Goal: Task Accomplishment & Management: Manage account settings

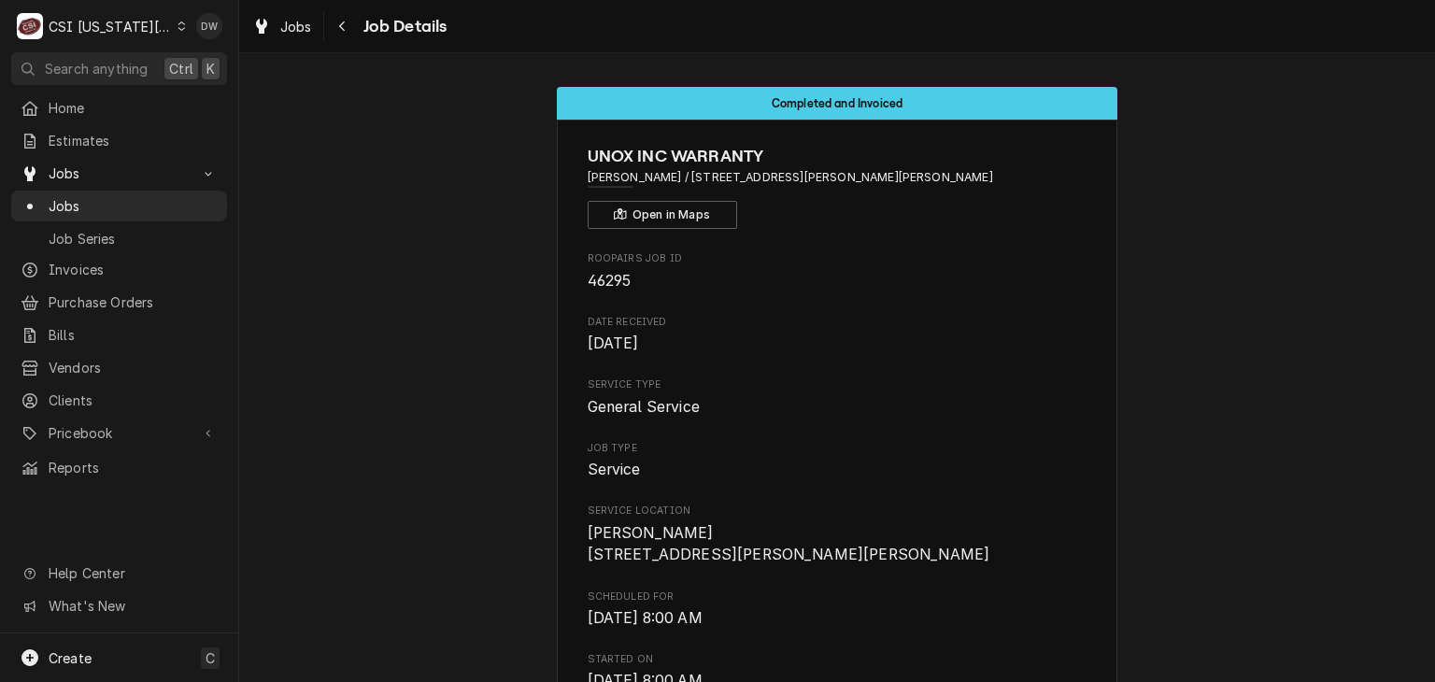
scroll to position [2692, 0]
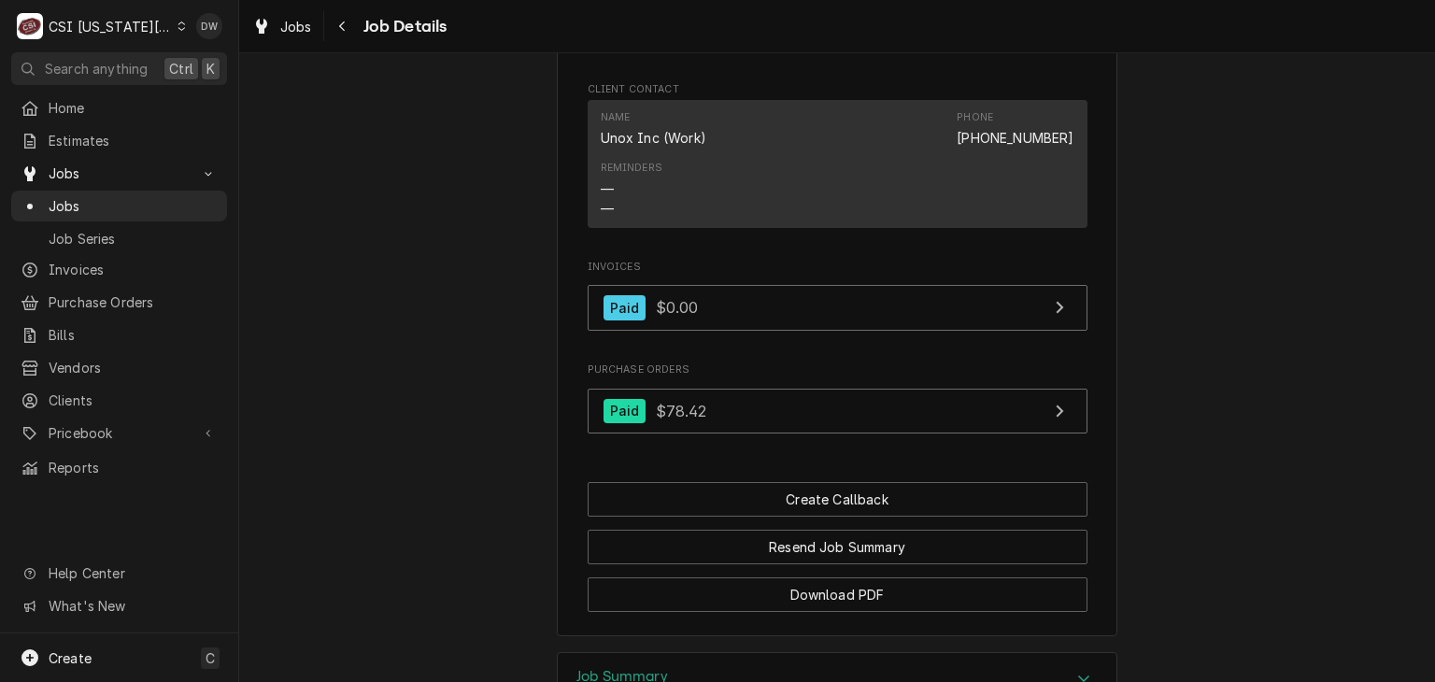
click at [177, 21] on div "Dynamic Content Wrapper" at bounding box center [181, 26] width 8 height 13
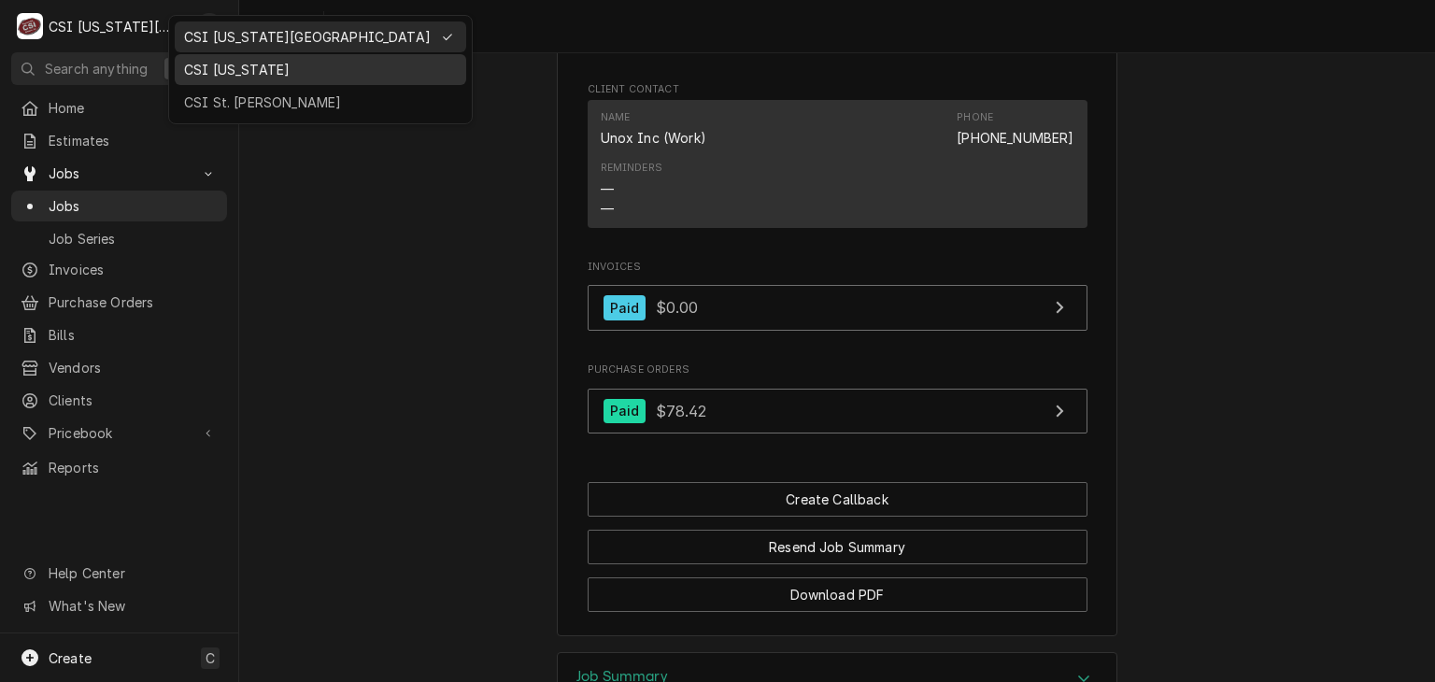
click at [192, 63] on div "CSI [US_STATE]" at bounding box center [320, 70] width 273 height 20
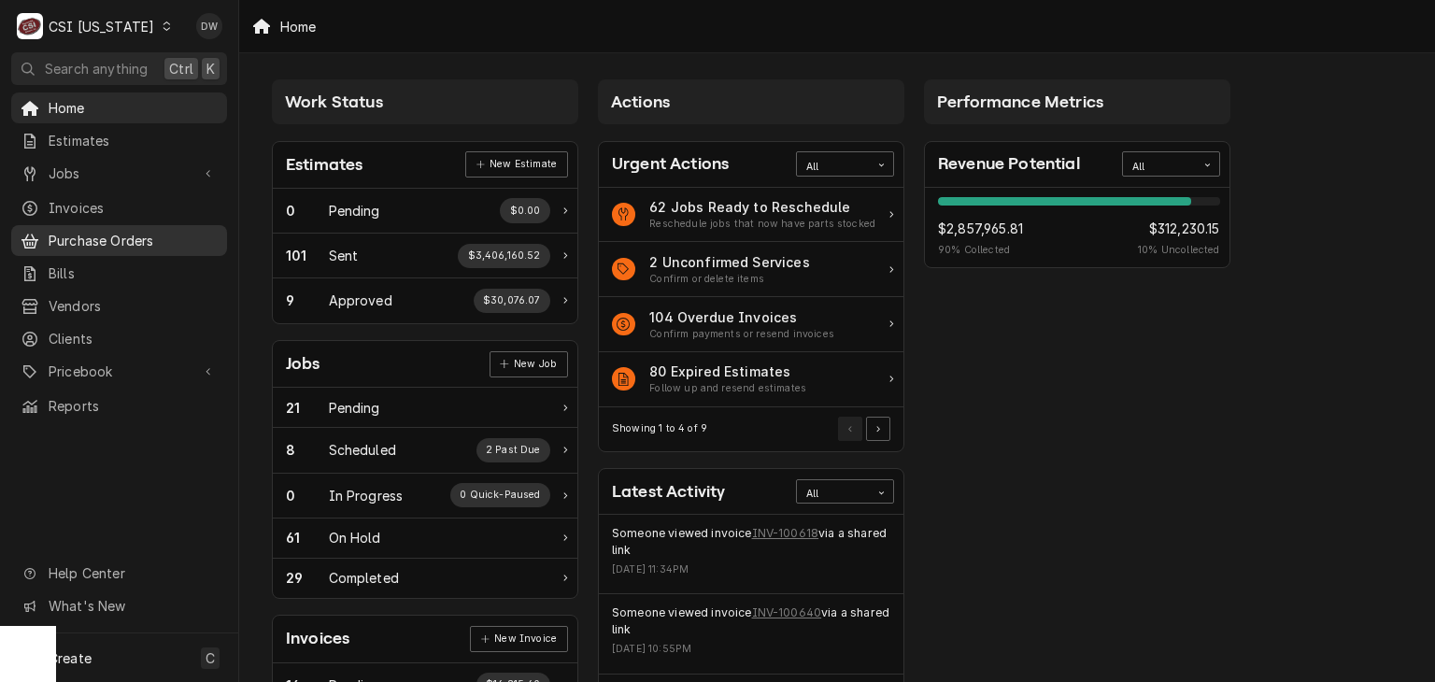
click at [74, 233] on span "Purchase Orders" at bounding box center [133, 241] width 169 height 20
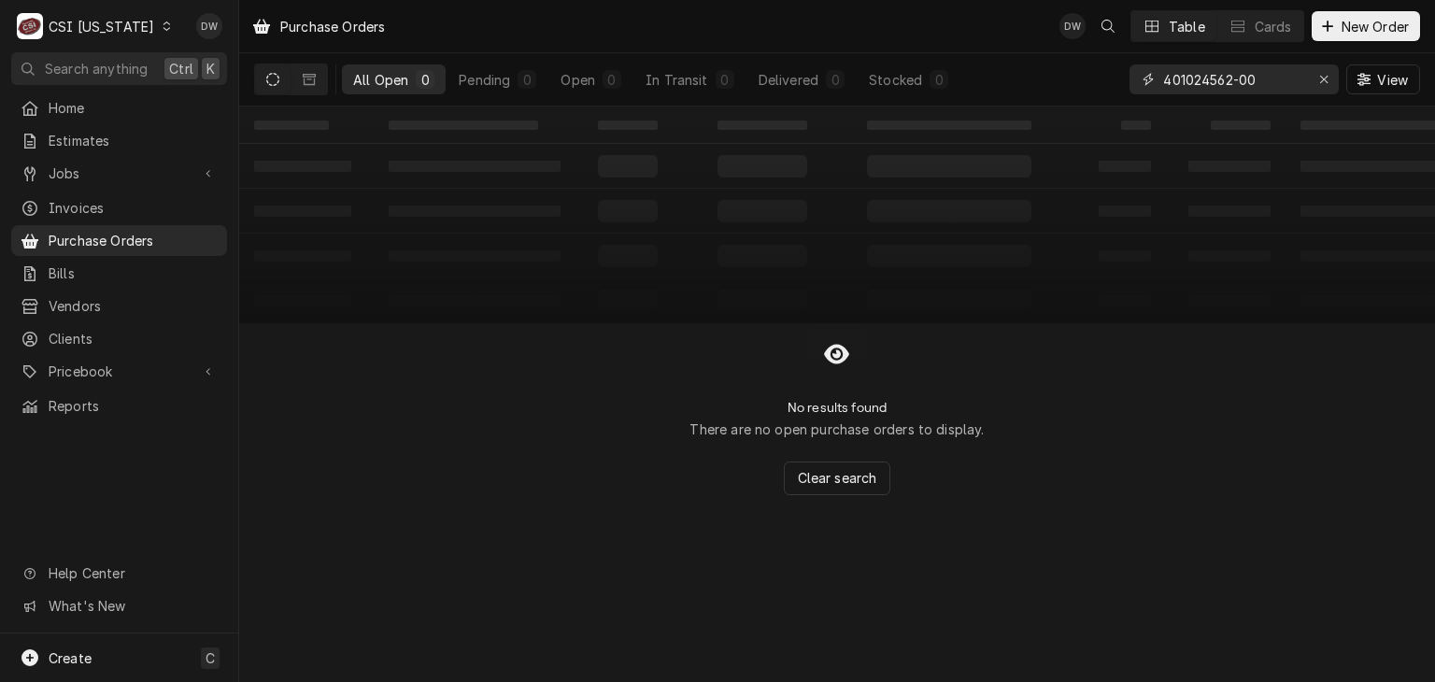
drag, startPoint x: 1257, startPoint y: 74, endPoint x: 1109, endPoint y: 82, distance: 148.7
click at [1109, 82] on div "All Open 0 Pending 0 Open 0 In Transit 0 Delivered 0 Stocked 0 401024562-00 View" at bounding box center [837, 79] width 1166 height 52
type input "unox"
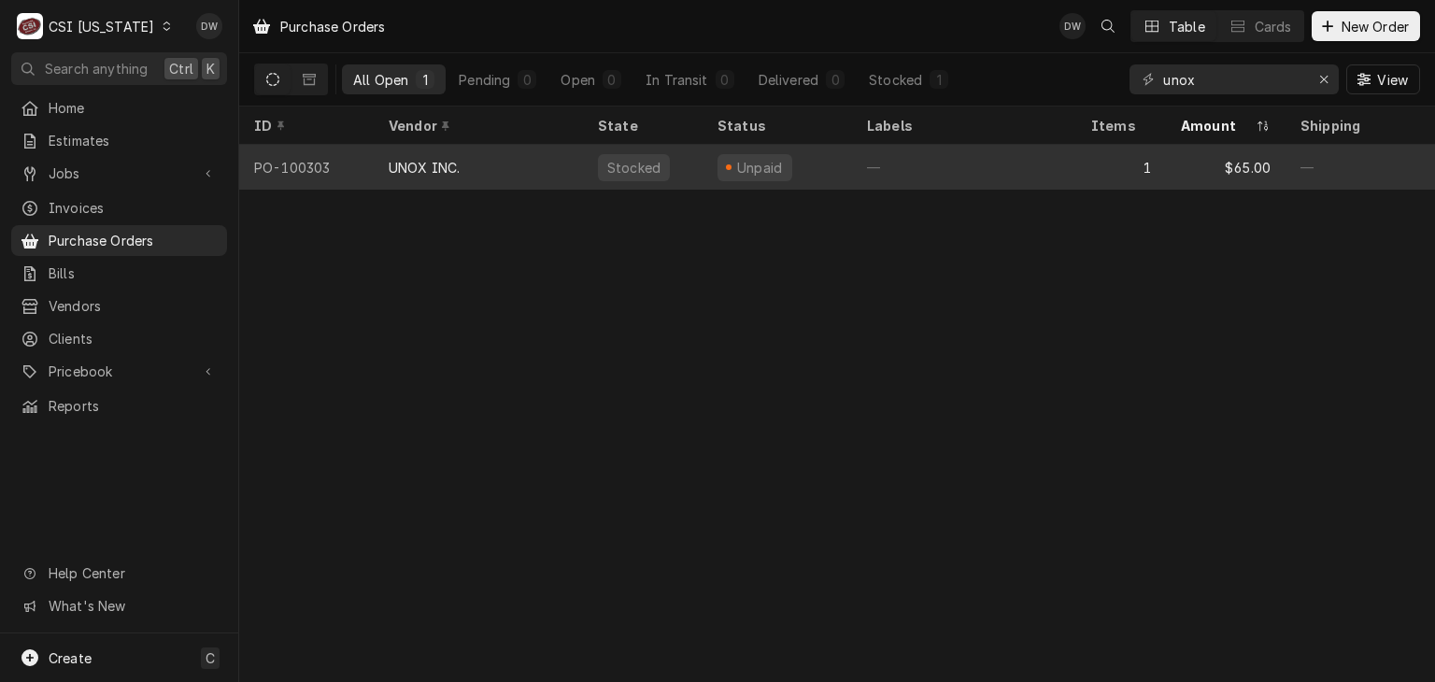
click at [429, 170] on div "UNOX INC." at bounding box center [424, 168] width 71 height 20
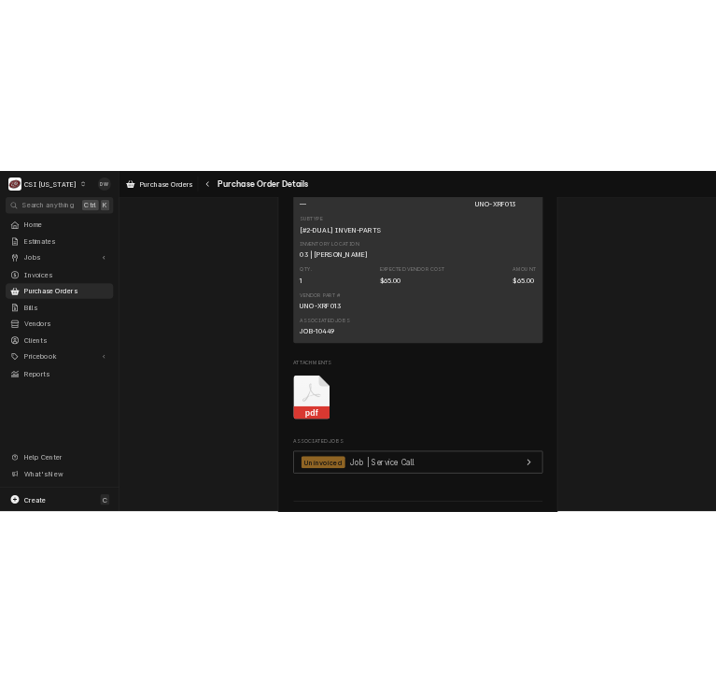
scroll to position [1260, 0]
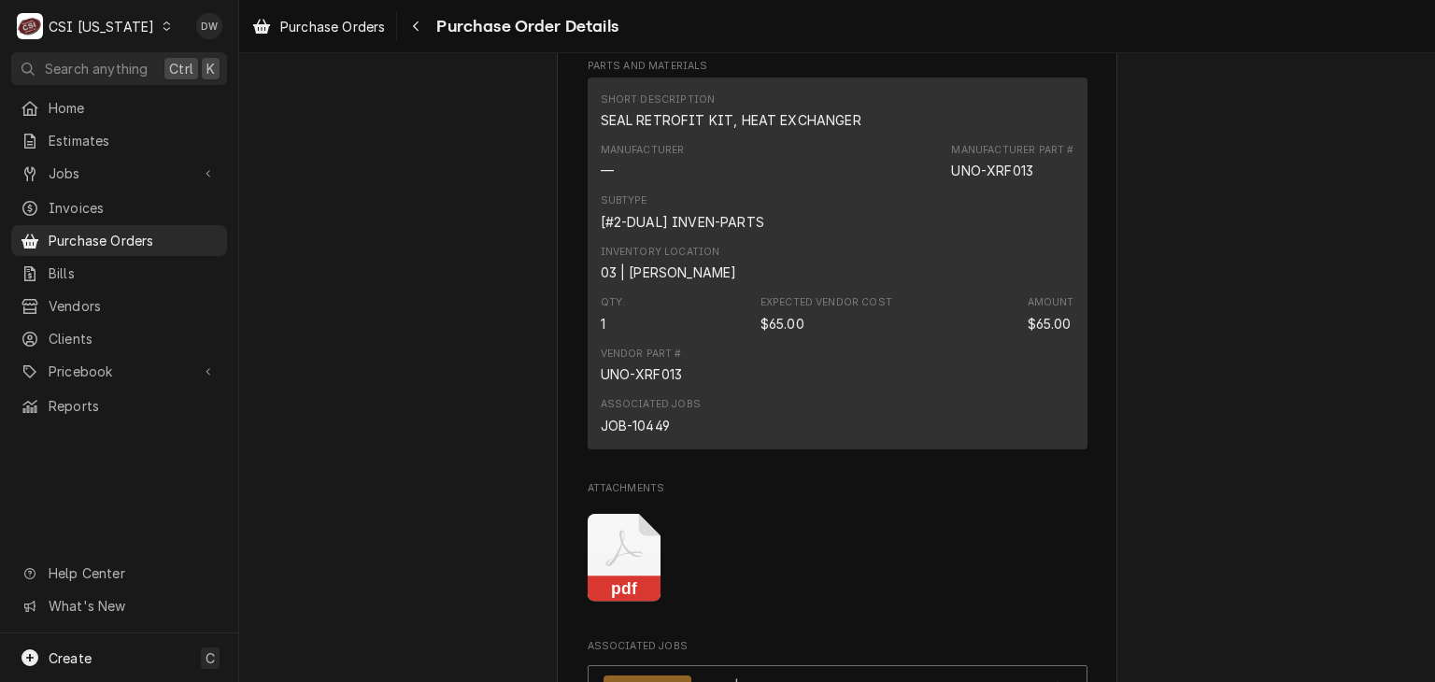
click at [629, 602] on icon "Attachments" at bounding box center [624, 558] width 74 height 89
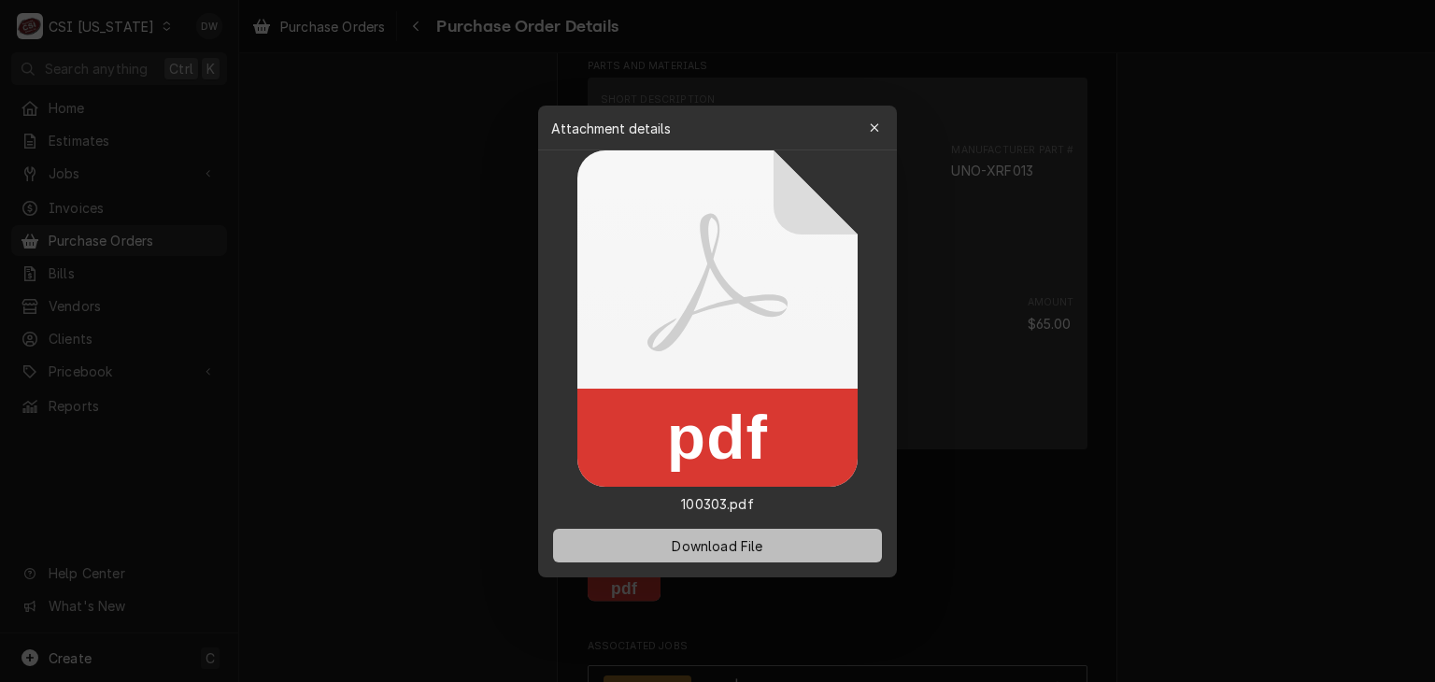
click at [685, 545] on span "Download File" at bounding box center [717, 545] width 98 height 20
click at [1153, 179] on div at bounding box center [717, 341] width 1435 height 682
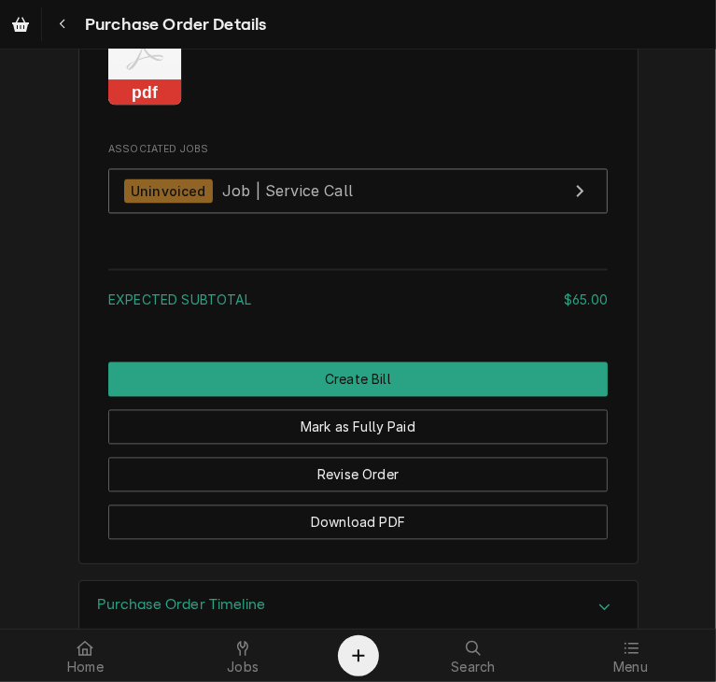
scroll to position [1759, 0]
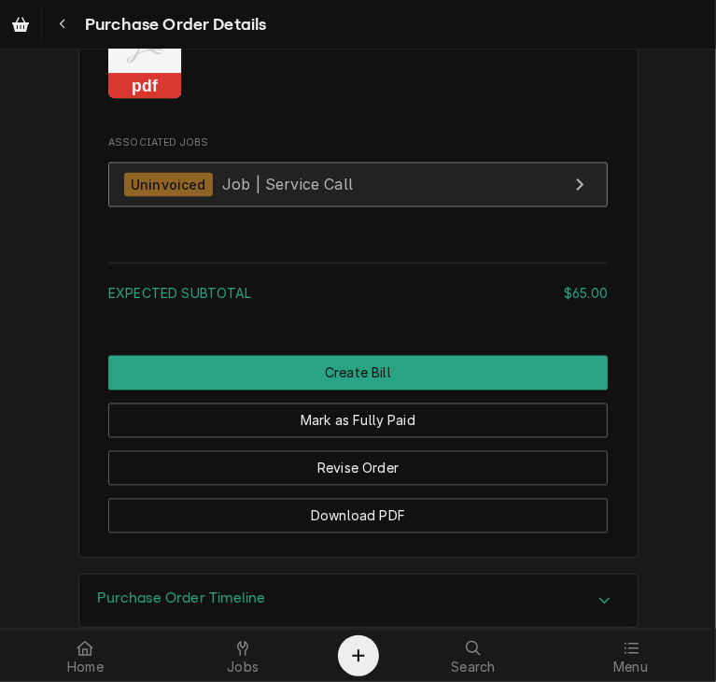
click at [143, 198] on div "Uninvoiced" at bounding box center [168, 185] width 89 height 25
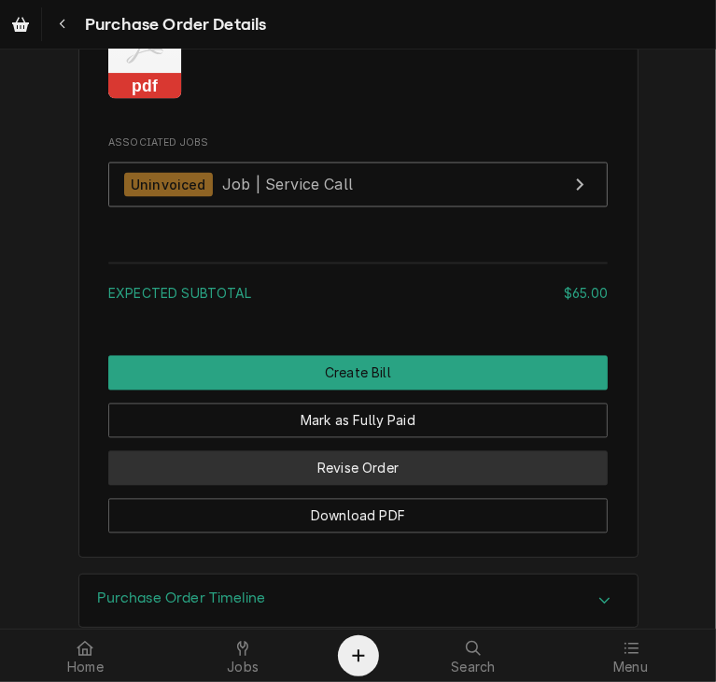
click at [407, 486] on button "Revise Order" at bounding box center [358, 468] width 500 height 35
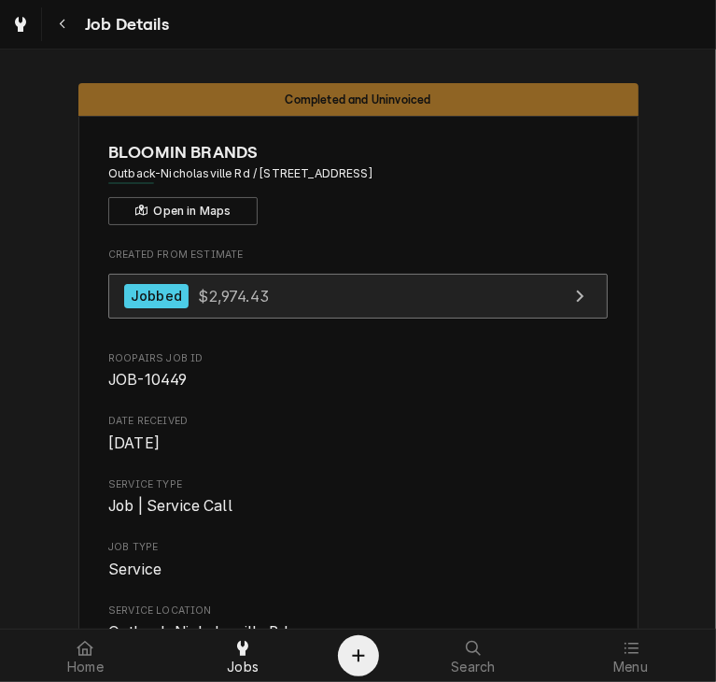
click at [160, 298] on div "Jobbed" at bounding box center [156, 296] width 64 height 25
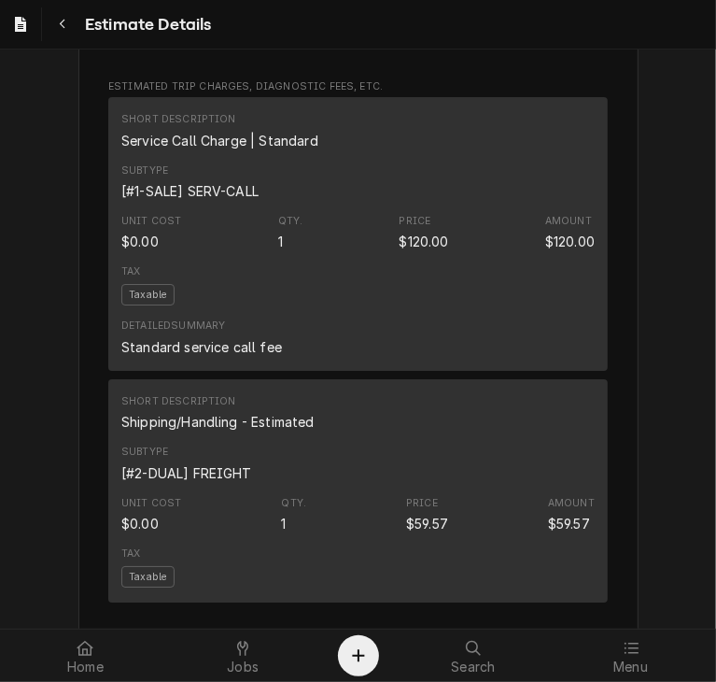
scroll to position [3623, 0]
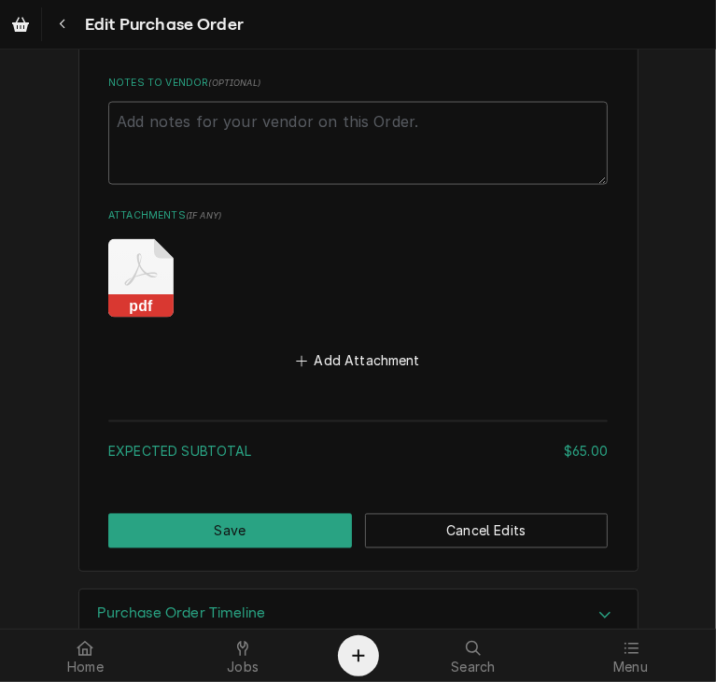
scroll to position [1571, 0]
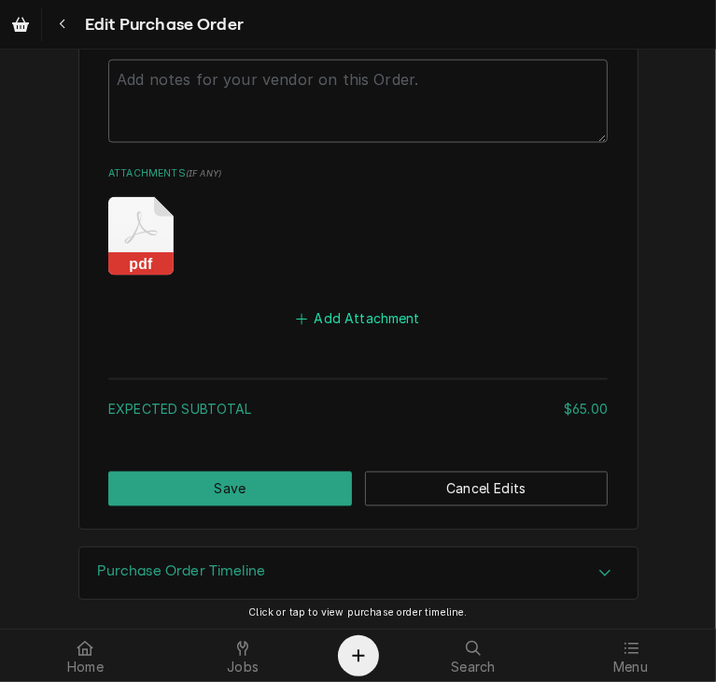
click at [335, 314] on button "Add Attachment" at bounding box center [358, 319] width 131 height 26
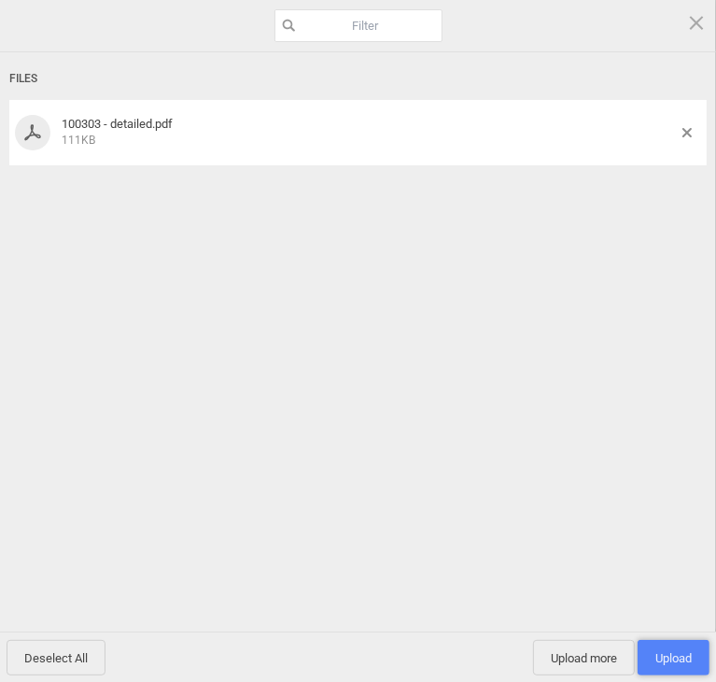
click at [680, 662] on span "Upload 1" at bounding box center [674, 658] width 36 height 14
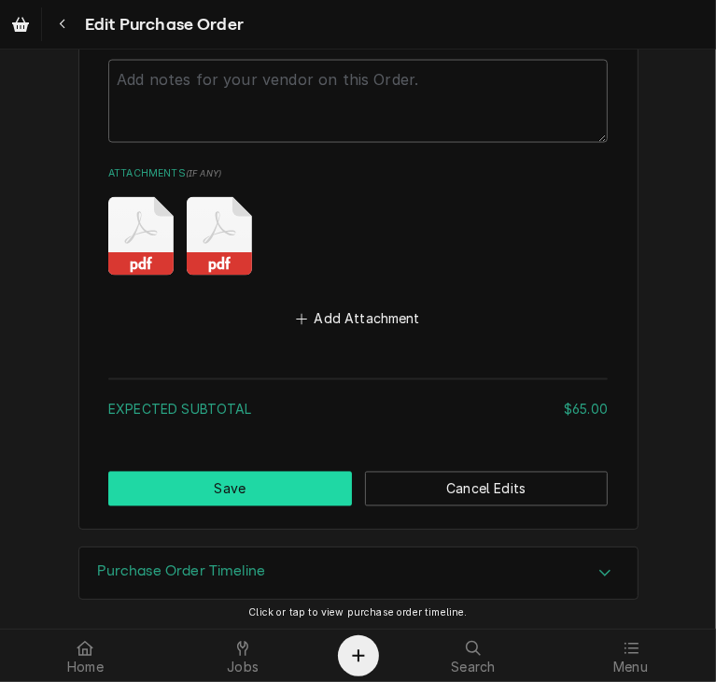
click at [192, 478] on button "Save" at bounding box center [230, 489] width 244 height 35
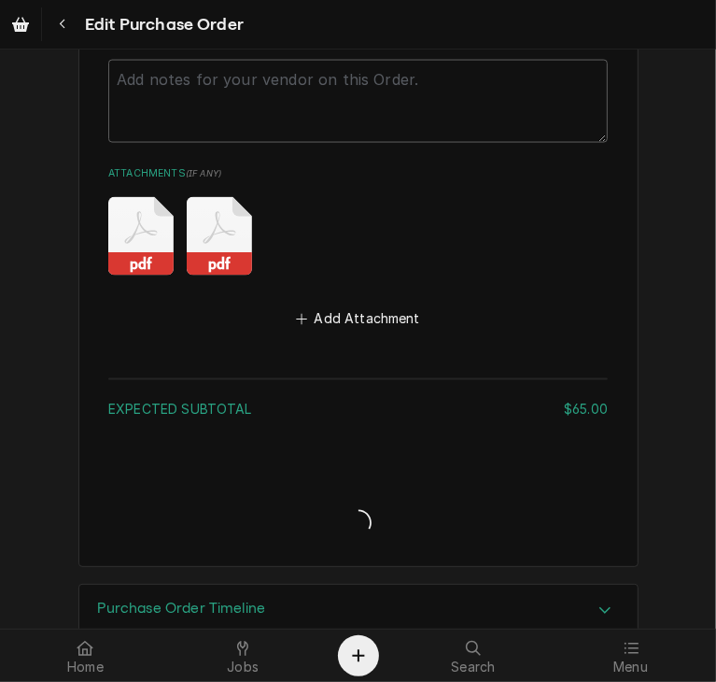
type textarea "x"
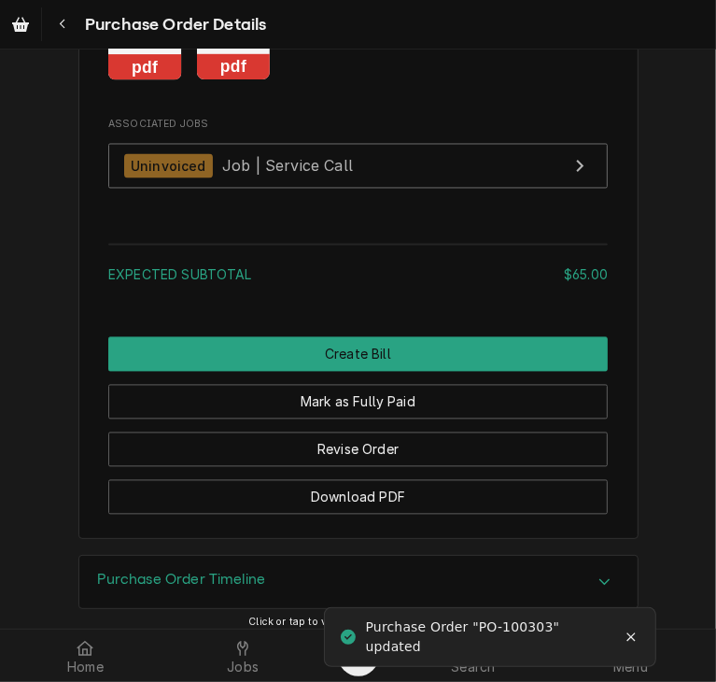
scroll to position [1848, 0]
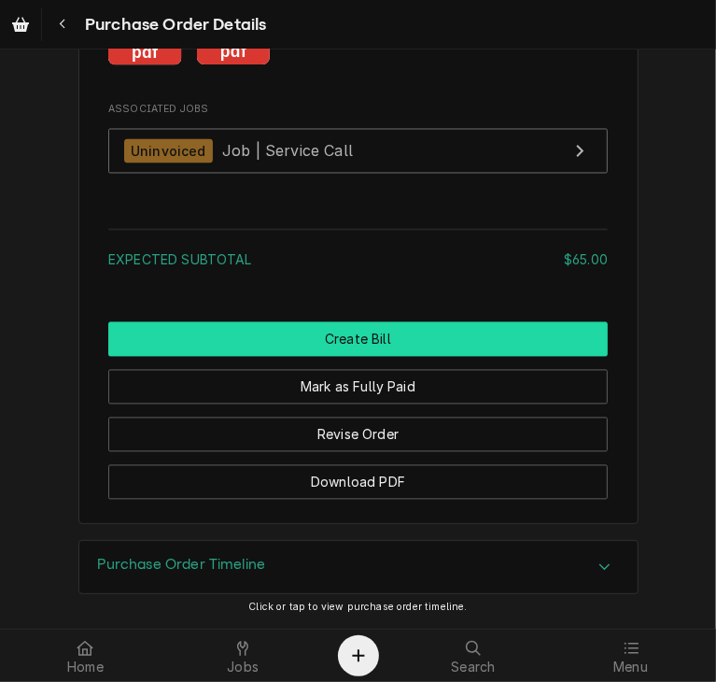
click at [314, 336] on button "Create Bill" at bounding box center [358, 339] width 500 height 35
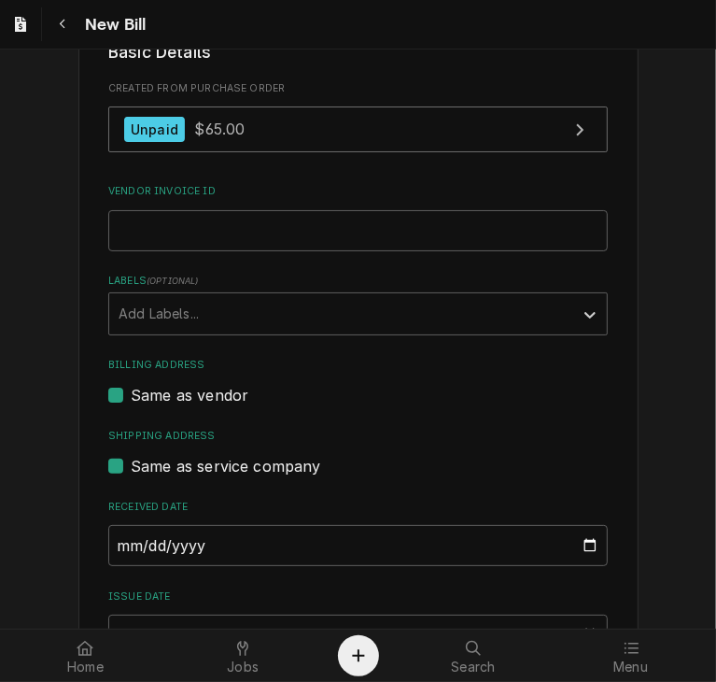
scroll to position [507, 0]
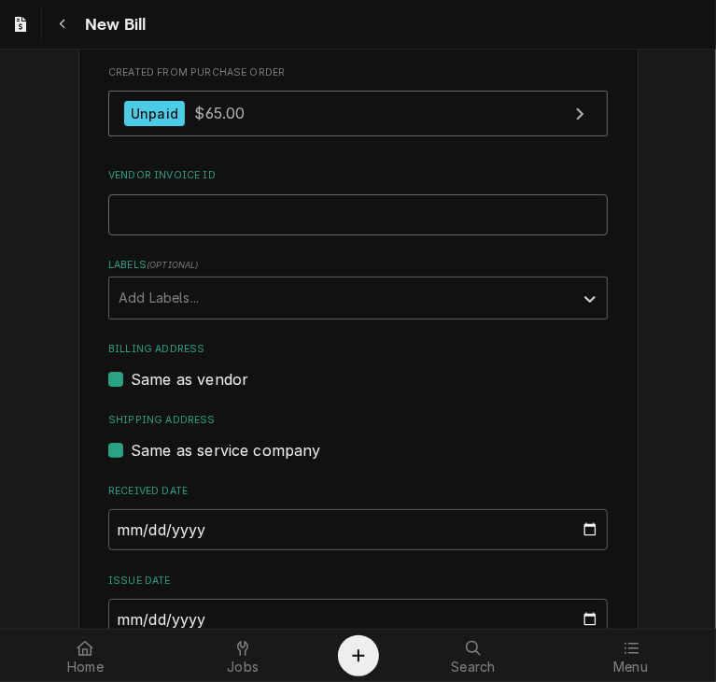
click at [129, 203] on input "Vendor Invoice ID" at bounding box center [358, 214] width 500 height 41
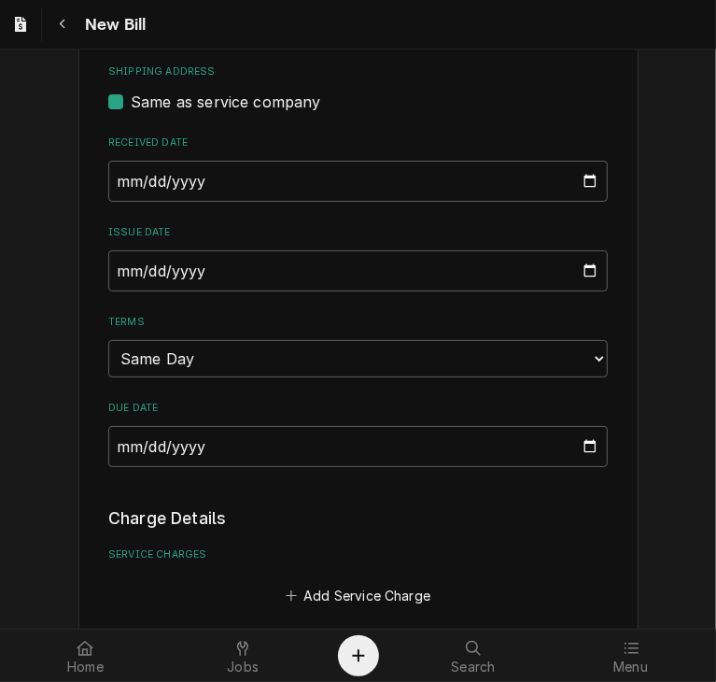
scroll to position [859, 0]
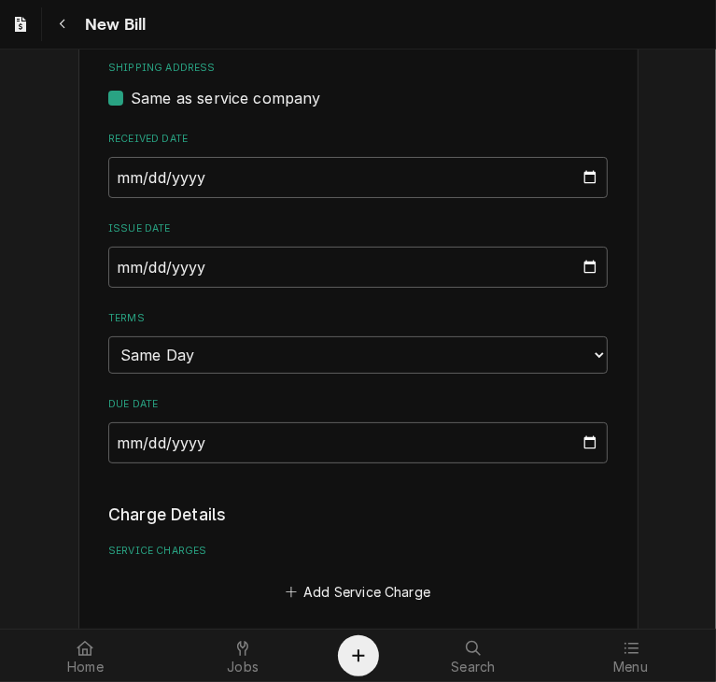
type input "202507723"
click at [116, 265] on input "2025-09-01" at bounding box center [358, 267] width 500 height 41
type input "2025-08-20"
click at [403, 361] on select "Choose payment terms... Same Day Net 7 Net 14 Net 21 Net 30 Net 45 Net 60 Net 90" at bounding box center [358, 354] width 500 height 37
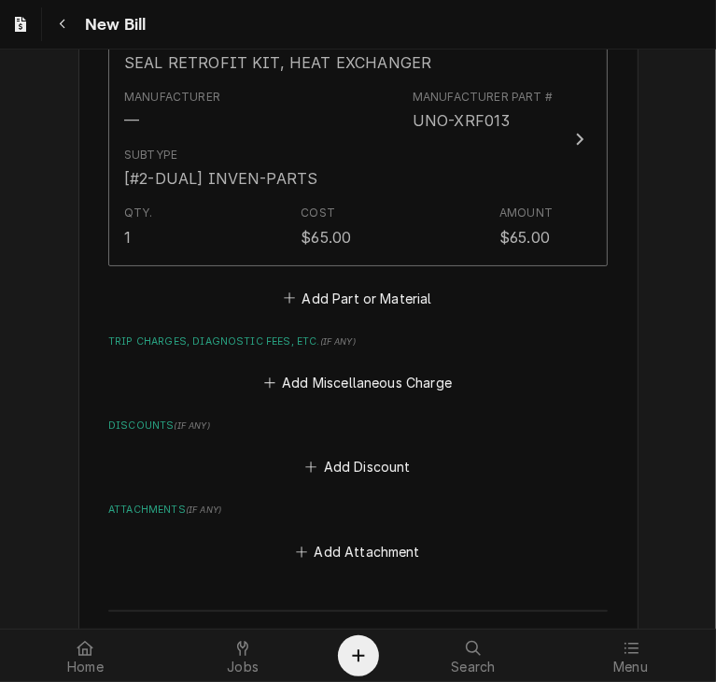
scroll to position [1507, 0]
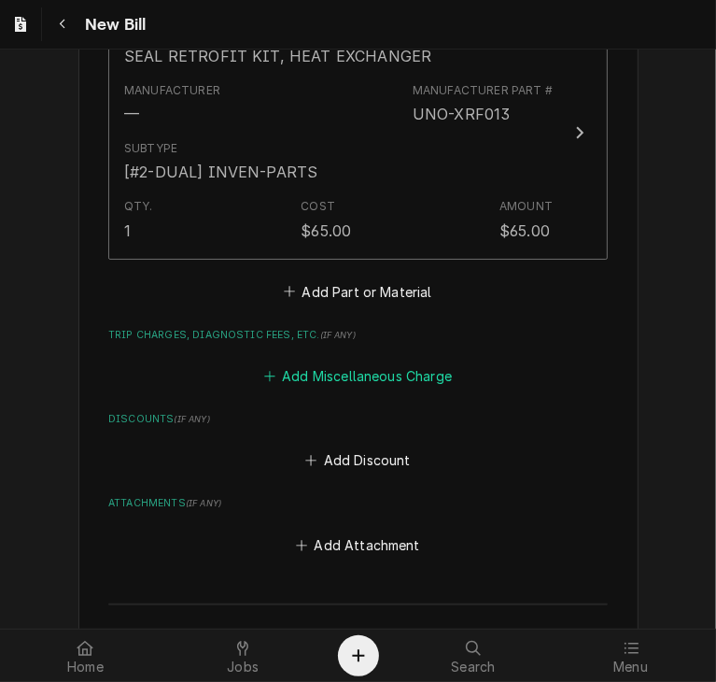
click at [347, 371] on button "Add Miscellaneous Charge" at bounding box center [358, 376] width 194 height 26
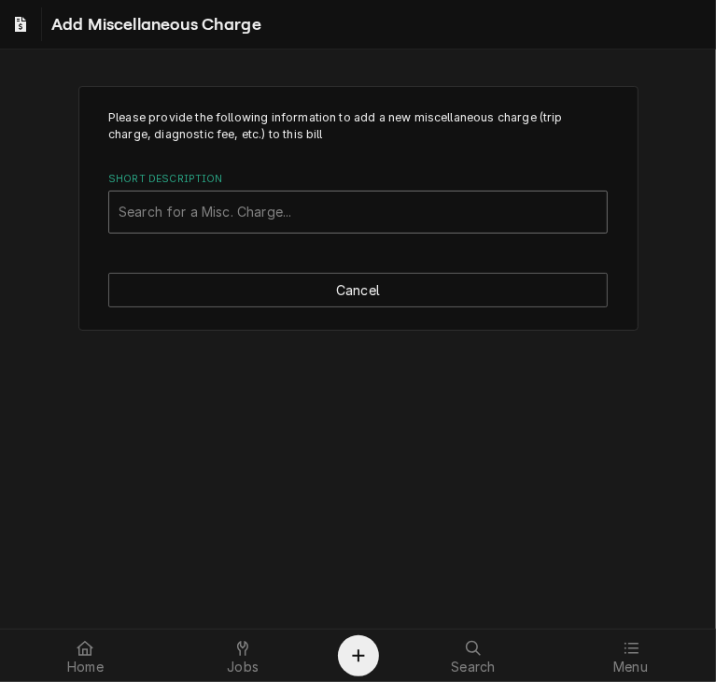
click at [172, 208] on div "Short Description" at bounding box center [358, 212] width 479 height 34
type input "f"
type input "ship"
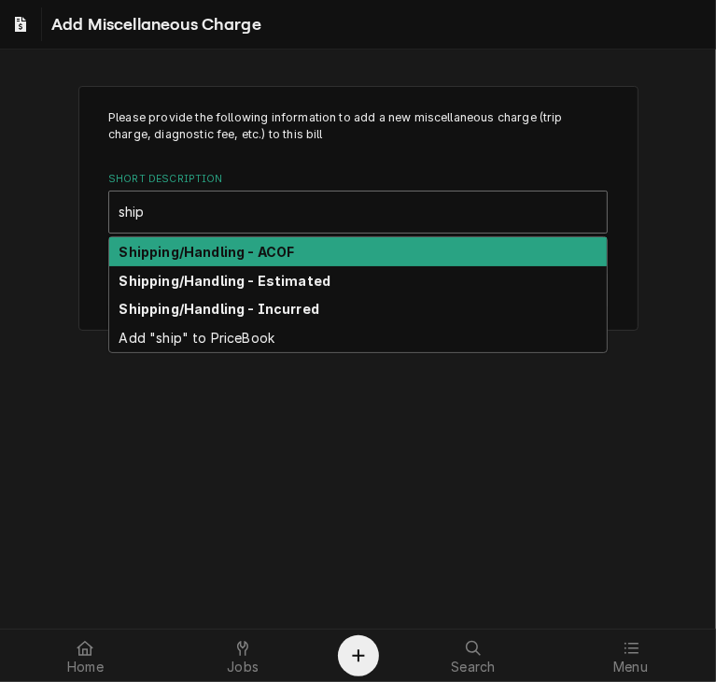
click at [165, 241] on div "Shipping/Handling - ACOF" at bounding box center [358, 251] width 498 height 29
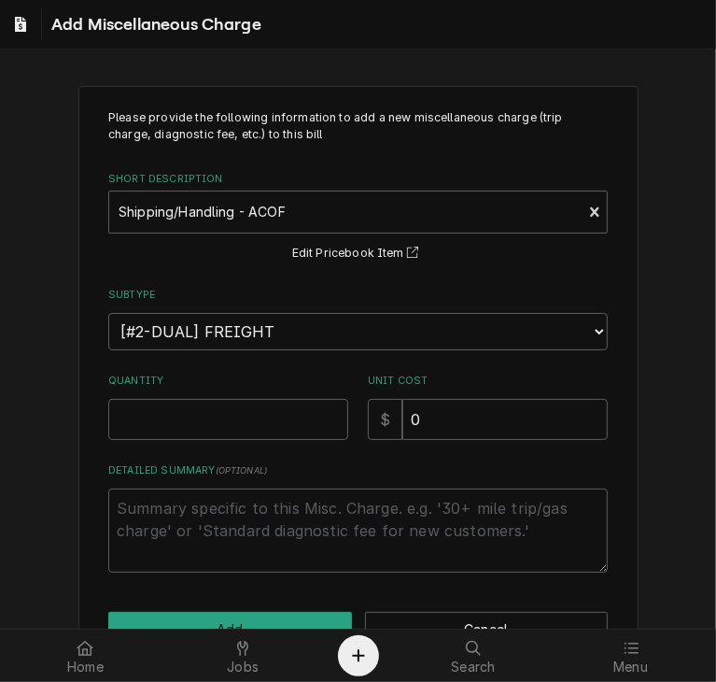
click at [190, 440] on div "Please provide the following information to add a new miscellaneous charge (tri…" at bounding box center [358, 340] width 500 height 463
click at [186, 418] on input "Quantity" at bounding box center [228, 419] width 240 height 41
type textarea "x"
type input "1"
drag, startPoint x: 459, startPoint y: 422, endPoint x: 366, endPoint y: 423, distance: 92.5
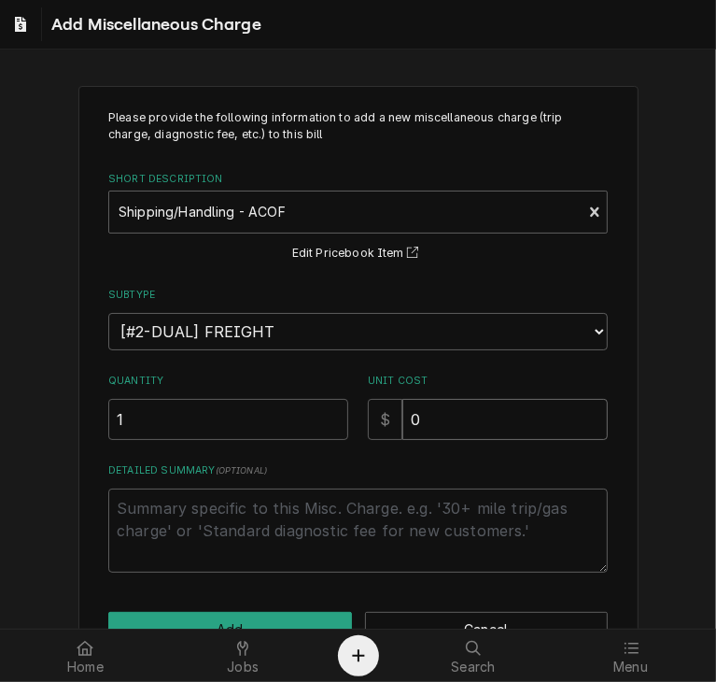
click at [368, 423] on div "$ 0" at bounding box center [488, 419] width 240 height 41
type textarea "x"
type input "3"
type textarea "x"
type input "32"
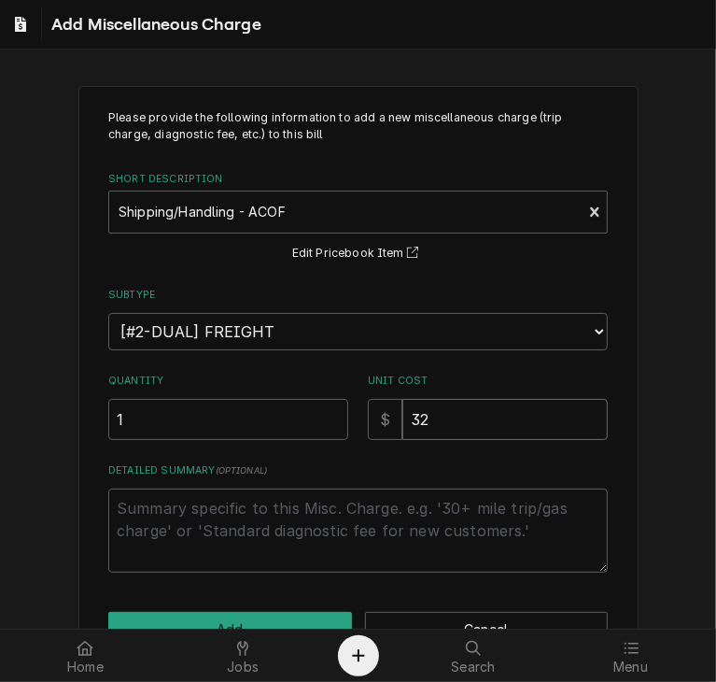
type textarea "x"
type input "32.2"
type textarea "x"
type input "32.25"
click at [278, 612] on button "Add" at bounding box center [230, 629] width 244 height 35
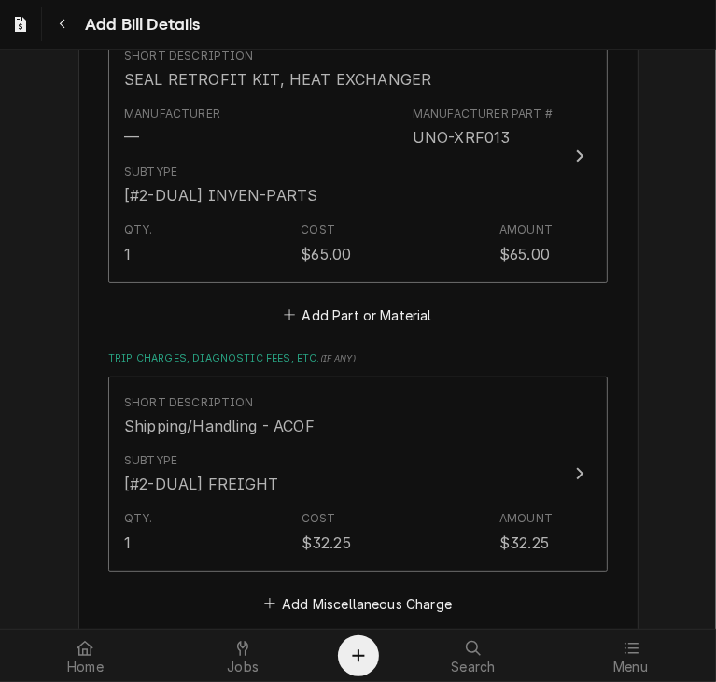
scroll to position [1897, 0]
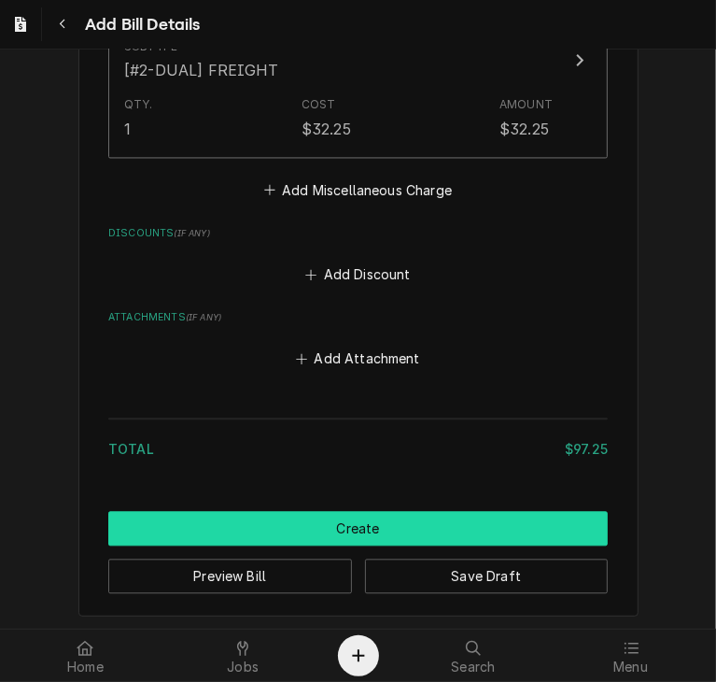
click at [395, 529] on button "Create" at bounding box center [358, 528] width 500 height 35
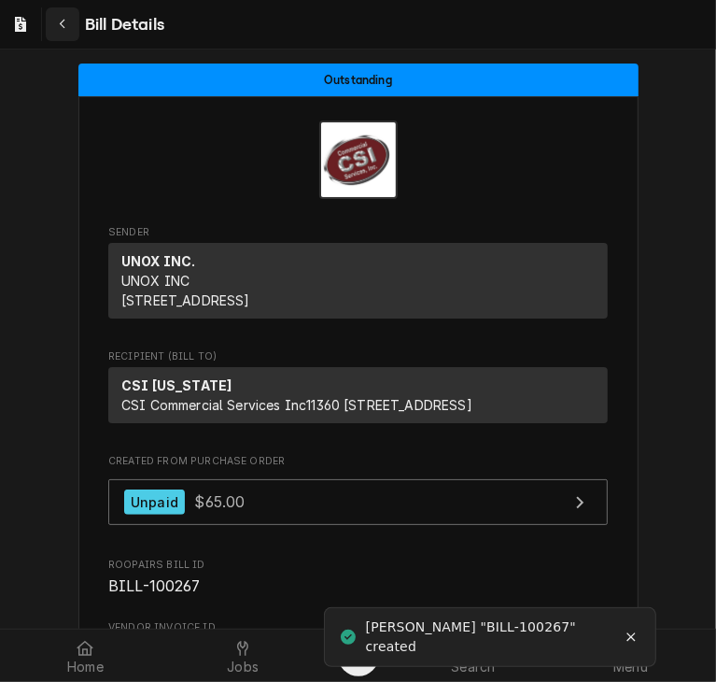
click at [60, 24] on icon "Navigate back" at bounding box center [62, 25] width 6 height 10
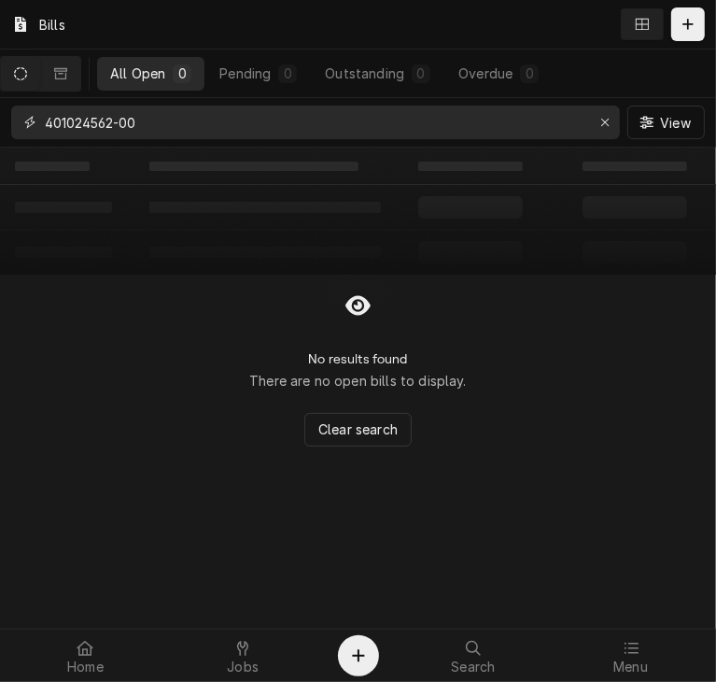
drag, startPoint x: 137, startPoint y: 135, endPoint x: 641, endPoint y: -71, distance: 544.1
click at [641, 0] on html "Bills All Open 0 Pending 0 Outstanding 0 Overdue 0 401024562-00 View ‌ ‌ ‌ ‌ ‌ …" at bounding box center [358, 341] width 716 height 682
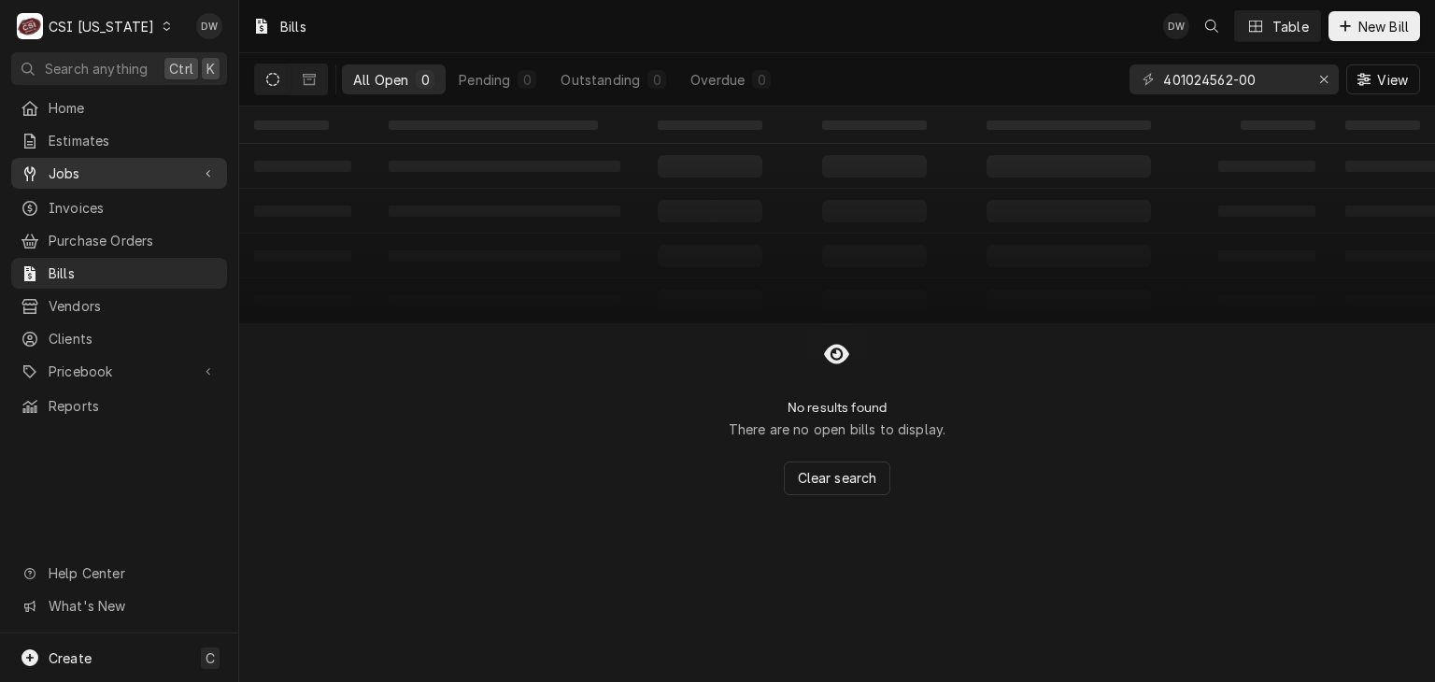
click at [67, 173] on span "Jobs" at bounding box center [119, 173] width 141 height 20
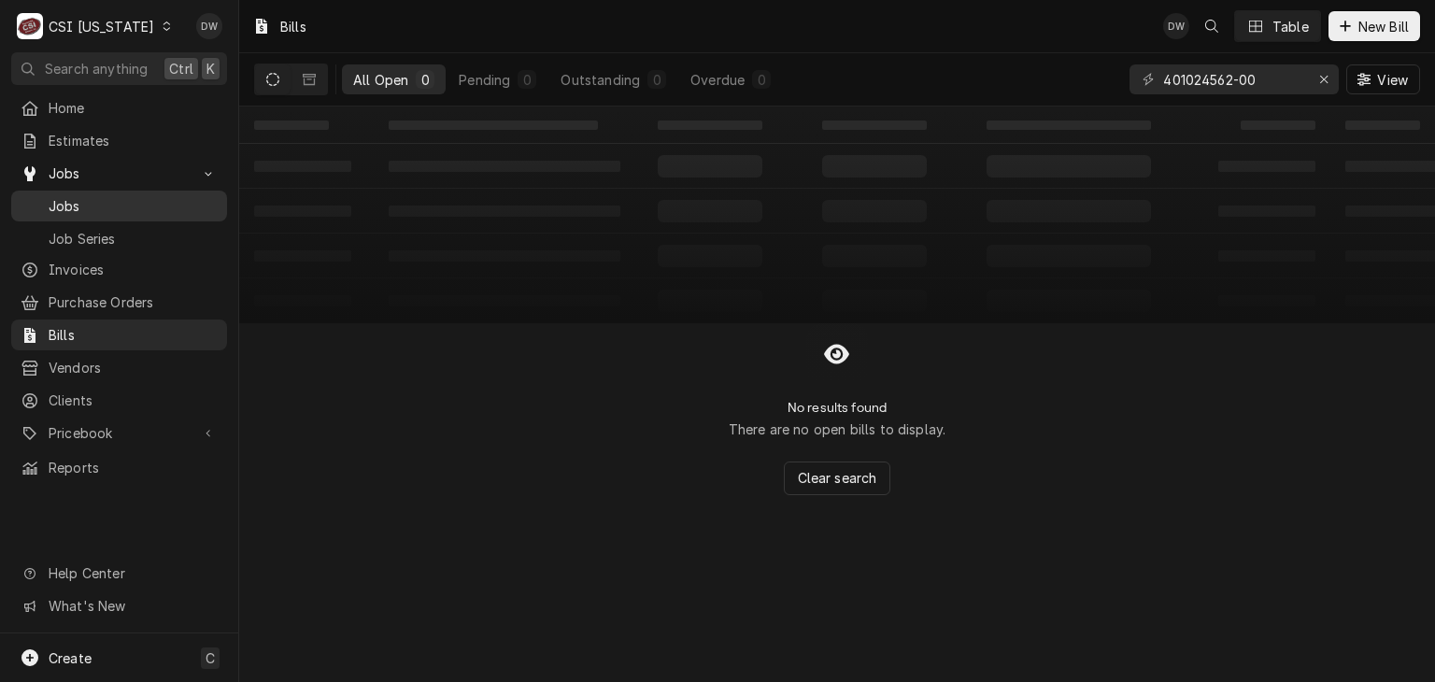
click at [52, 199] on span "Jobs" at bounding box center [133, 206] width 169 height 20
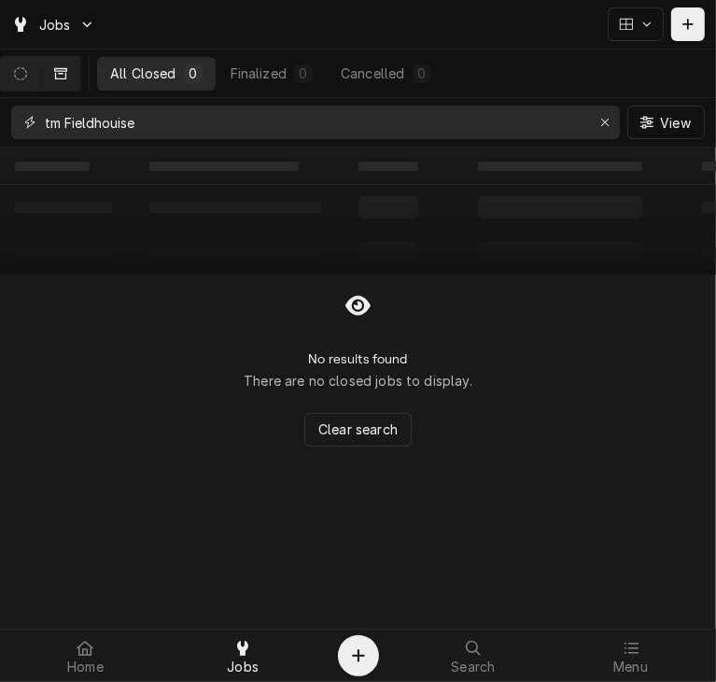
drag, startPoint x: 153, startPoint y: 120, endPoint x: 4, endPoint y: 117, distance: 149.5
click at [4, 117] on div "tm Fieldhouise View" at bounding box center [358, 122] width 716 height 49
drag, startPoint x: 166, startPoint y: 128, endPoint x: -8, endPoint y: 112, distance: 175.4
click at [0, 112] on html "Jobs All Closed 0 Finalized 0 Cancelled 0 202506356 View ‌ ‌ ‌ ‌ ‌ ‌ ‌ ‌ ‌ ‌ ‌ …" at bounding box center [358, 341] width 716 height 682
type input "5"
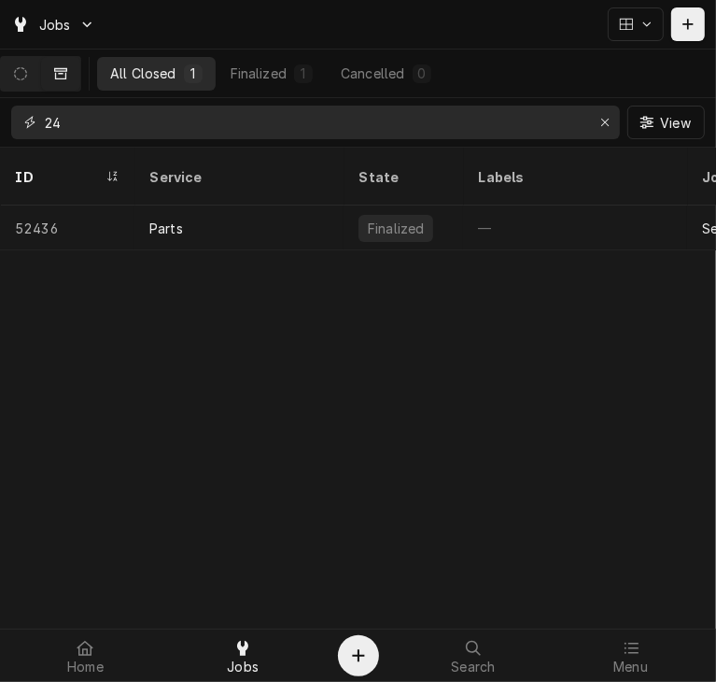
type input "2"
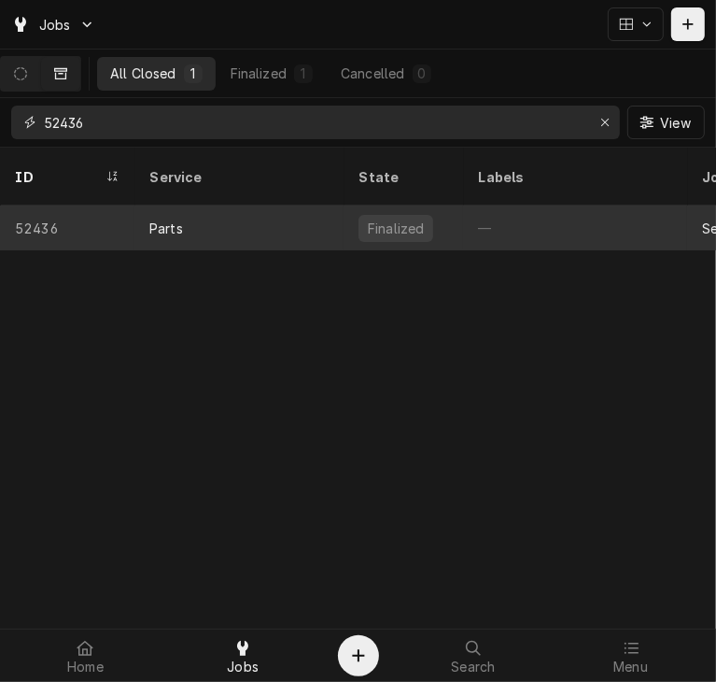
type input "52436"
click at [187, 214] on div "Parts" at bounding box center [238, 227] width 209 height 45
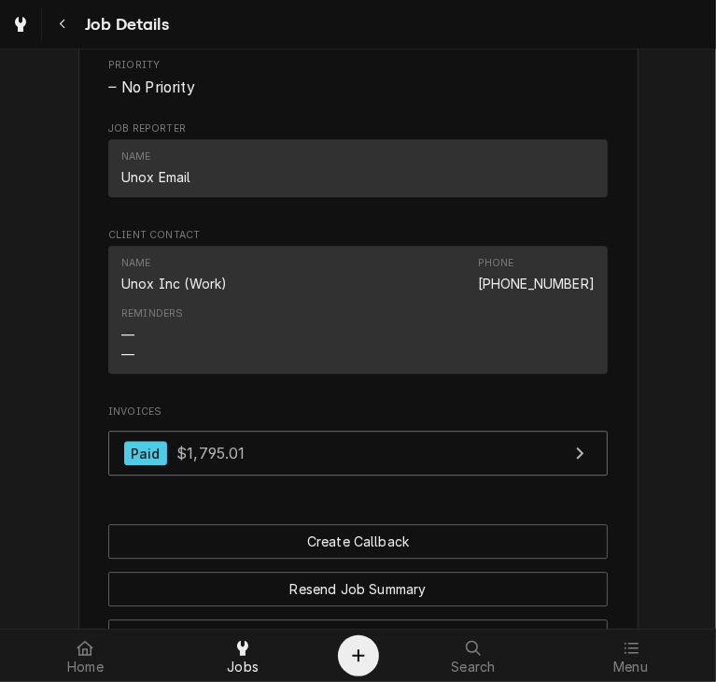
scroll to position [2536, 0]
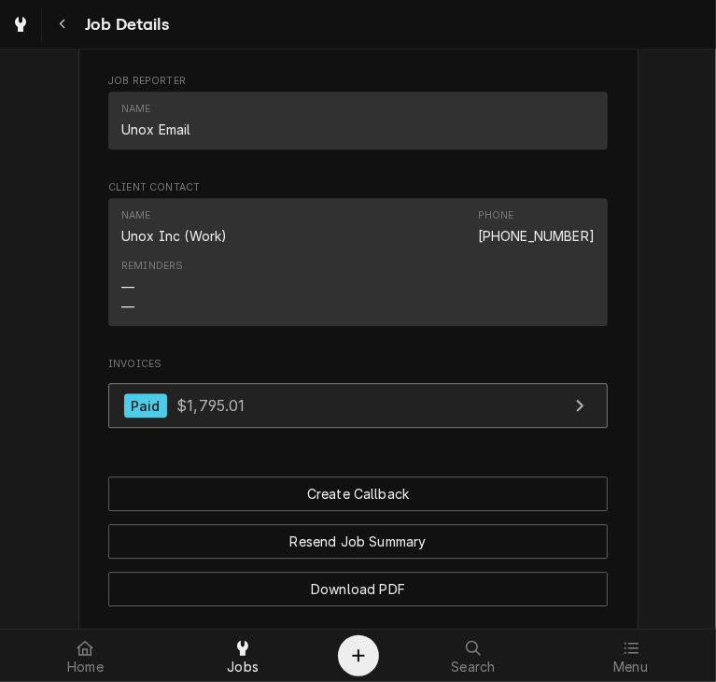
click at [137, 429] on link "Paid $1,795.01" at bounding box center [358, 406] width 500 height 46
